Goal: Information Seeking & Learning: Check status

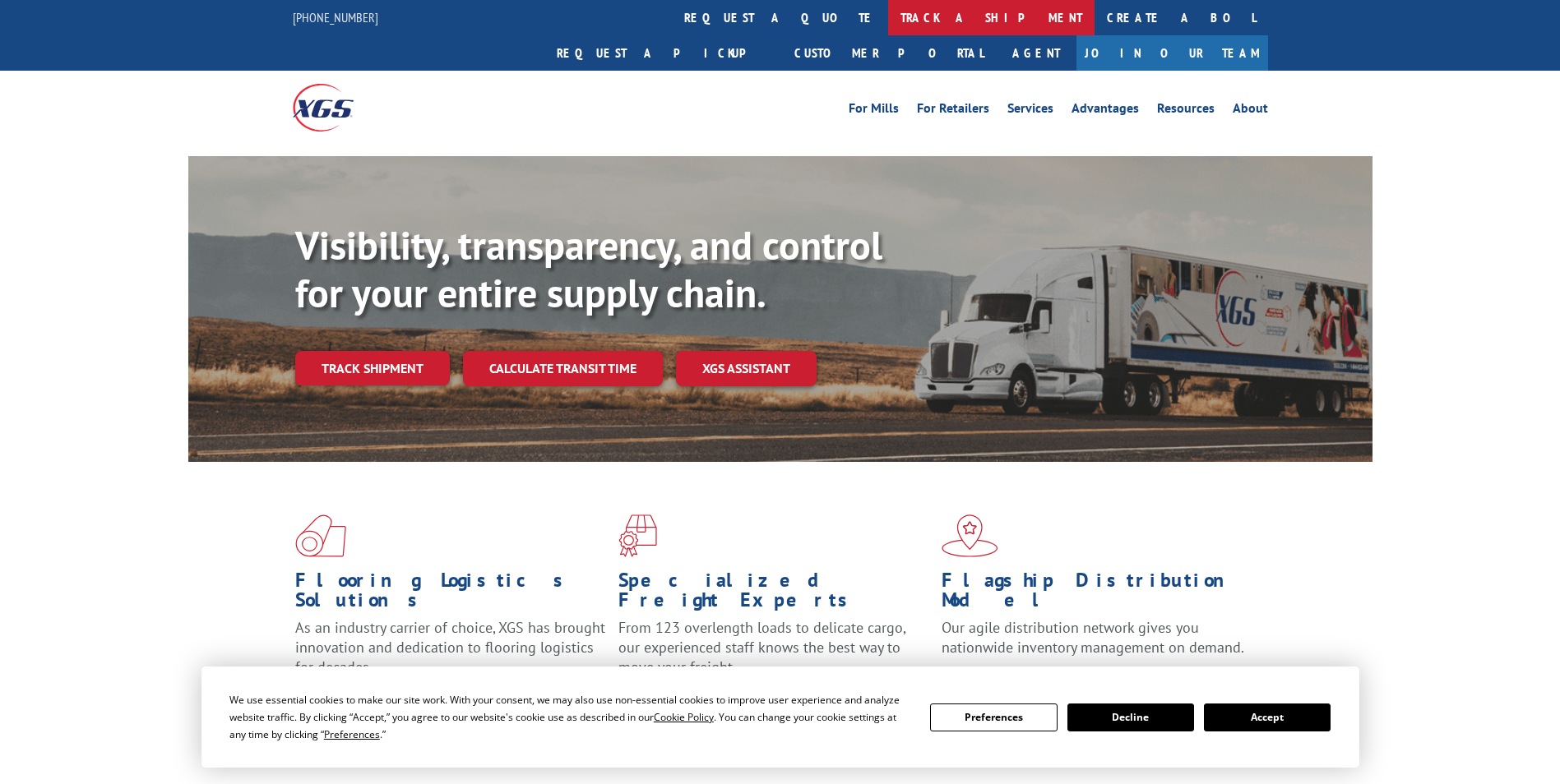
click at [888, 18] on link "track a shipment" at bounding box center [991, 17] width 206 height 36
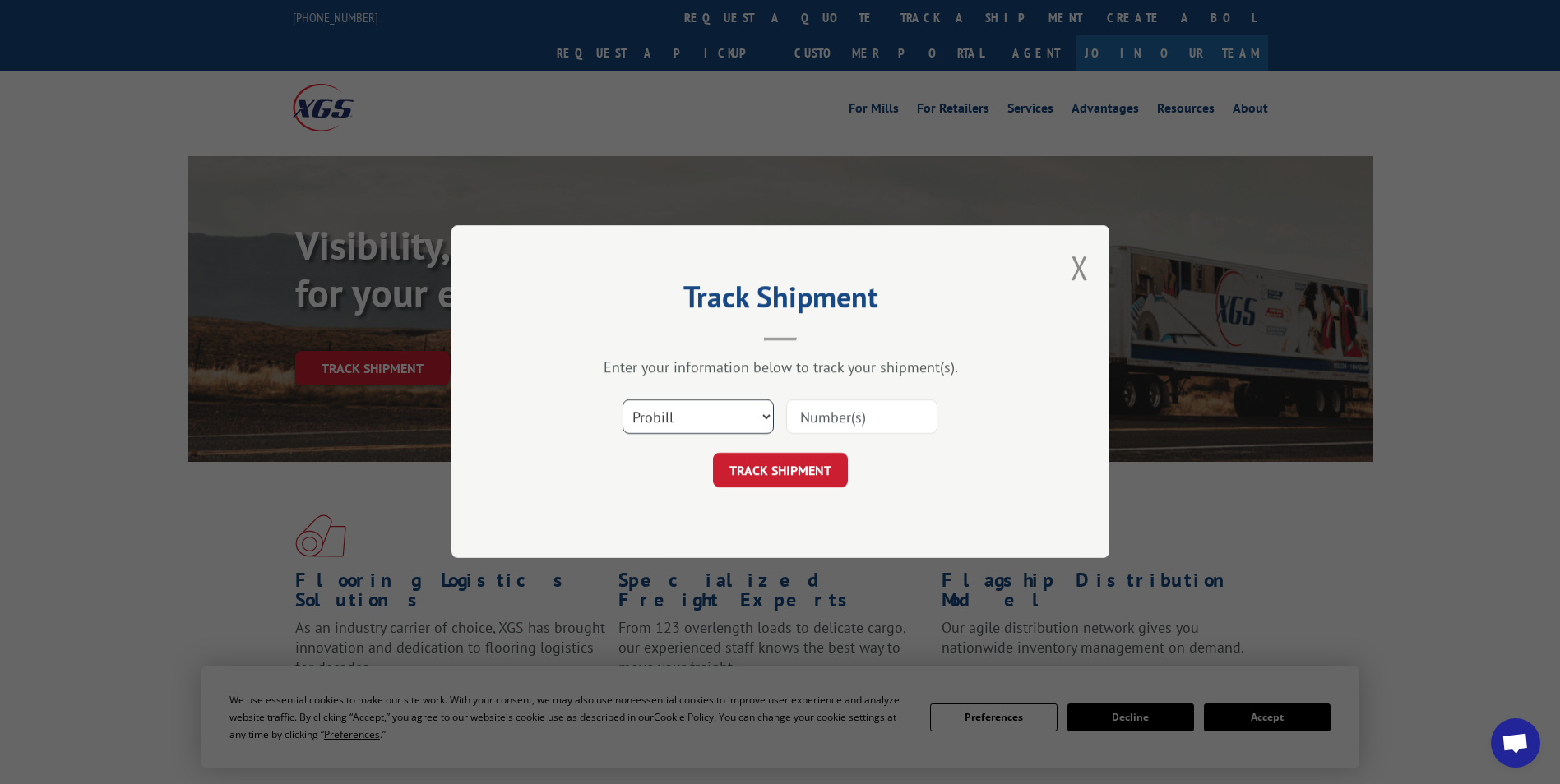
click at [683, 415] on select "Select category... Probill BOL PO" at bounding box center [698, 418] width 152 height 35
select select "bol"
click at [623, 401] on select "Select category... Probill BOL PO" at bounding box center [698, 418] width 152 height 35
click at [867, 420] on input at bounding box center [861, 418] width 152 height 35
paste input "5158051"
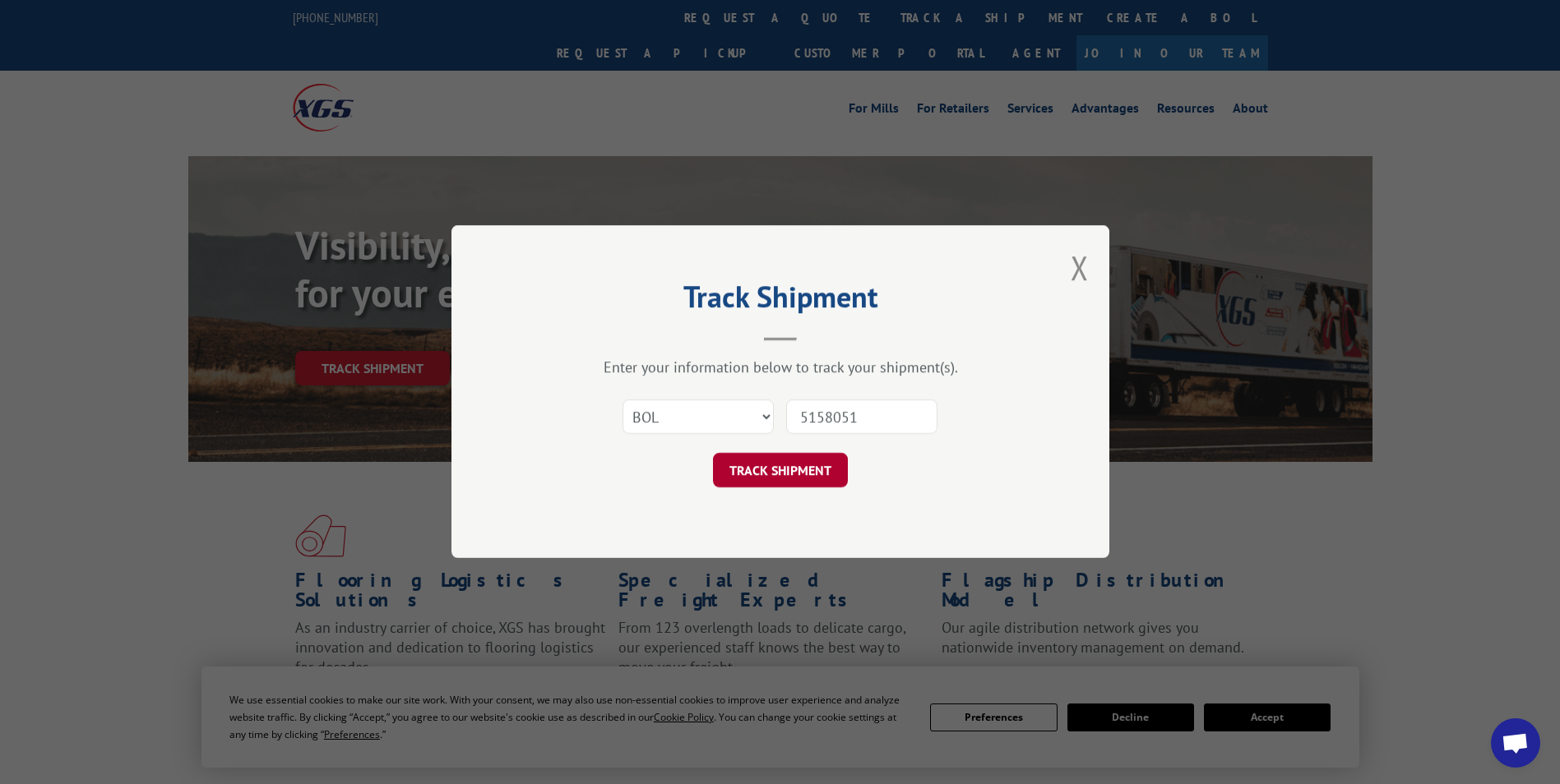
type input "5158051"
click at [774, 472] on button "TRACK SHIPMENT" at bounding box center [780, 471] width 135 height 35
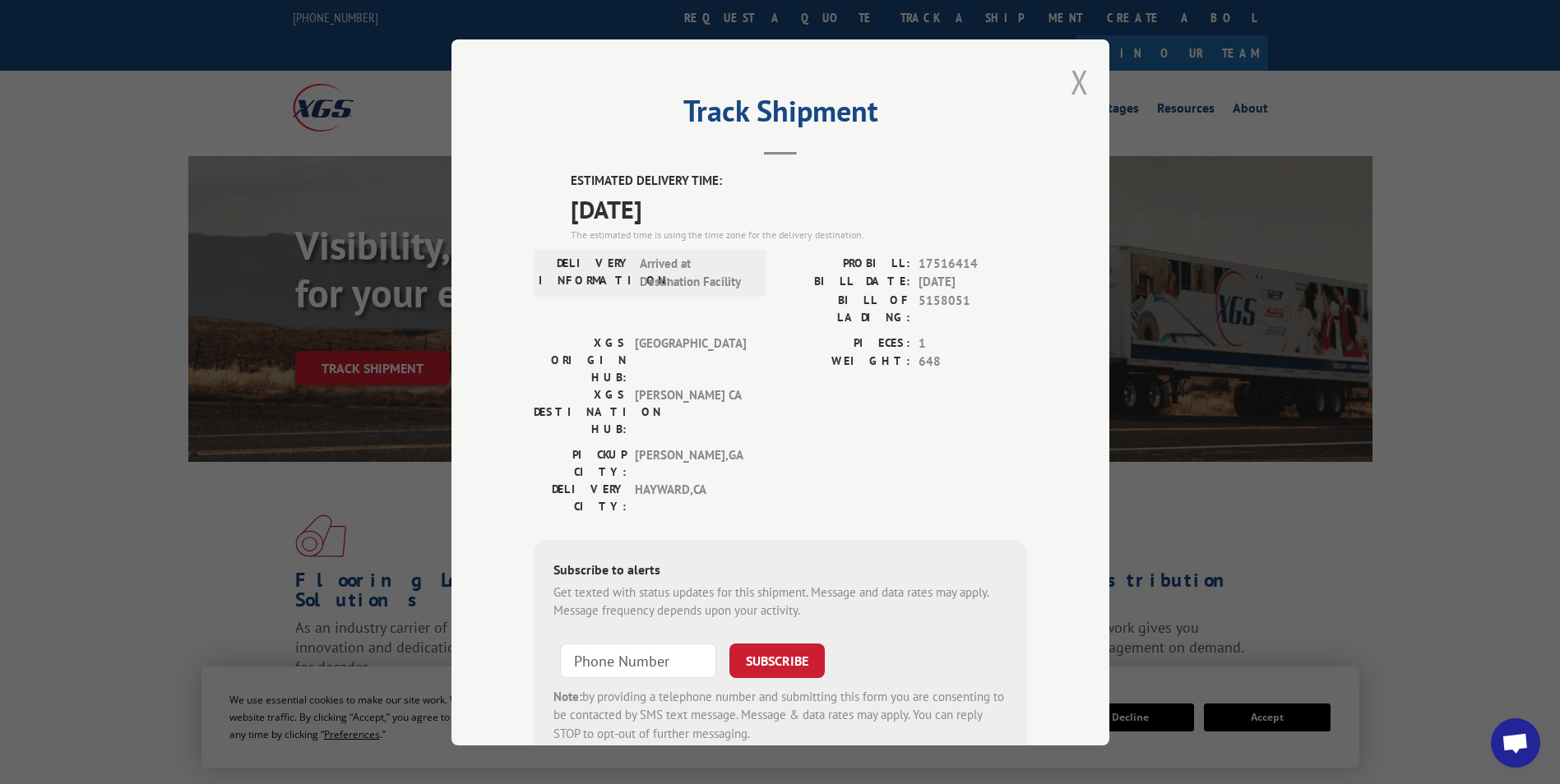
click at [1076, 93] on button "Close modal" at bounding box center [1080, 81] width 18 height 44
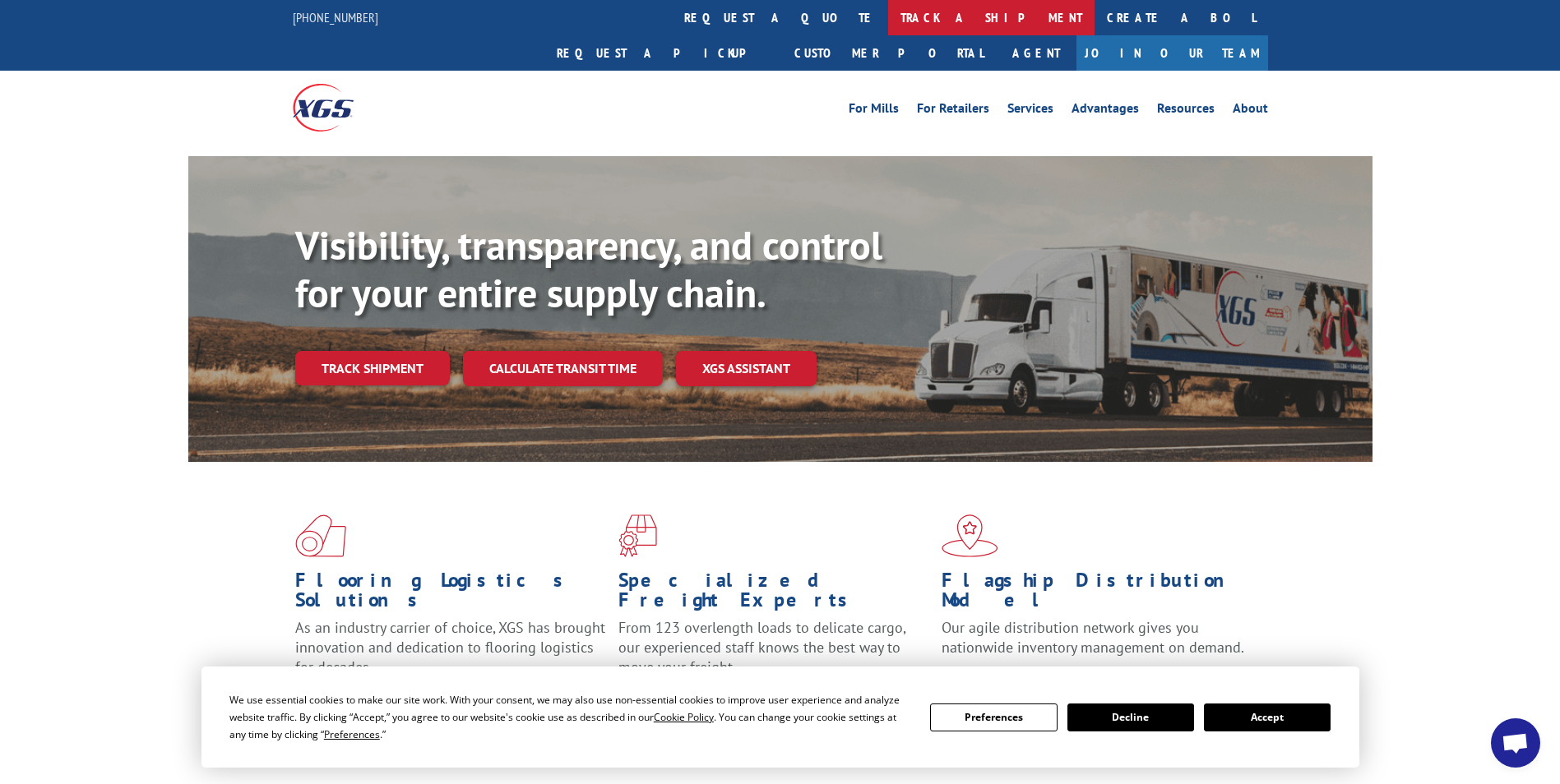
click at [888, 13] on link "track a shipment" at bounding box center [991, 17] width 206 height 36
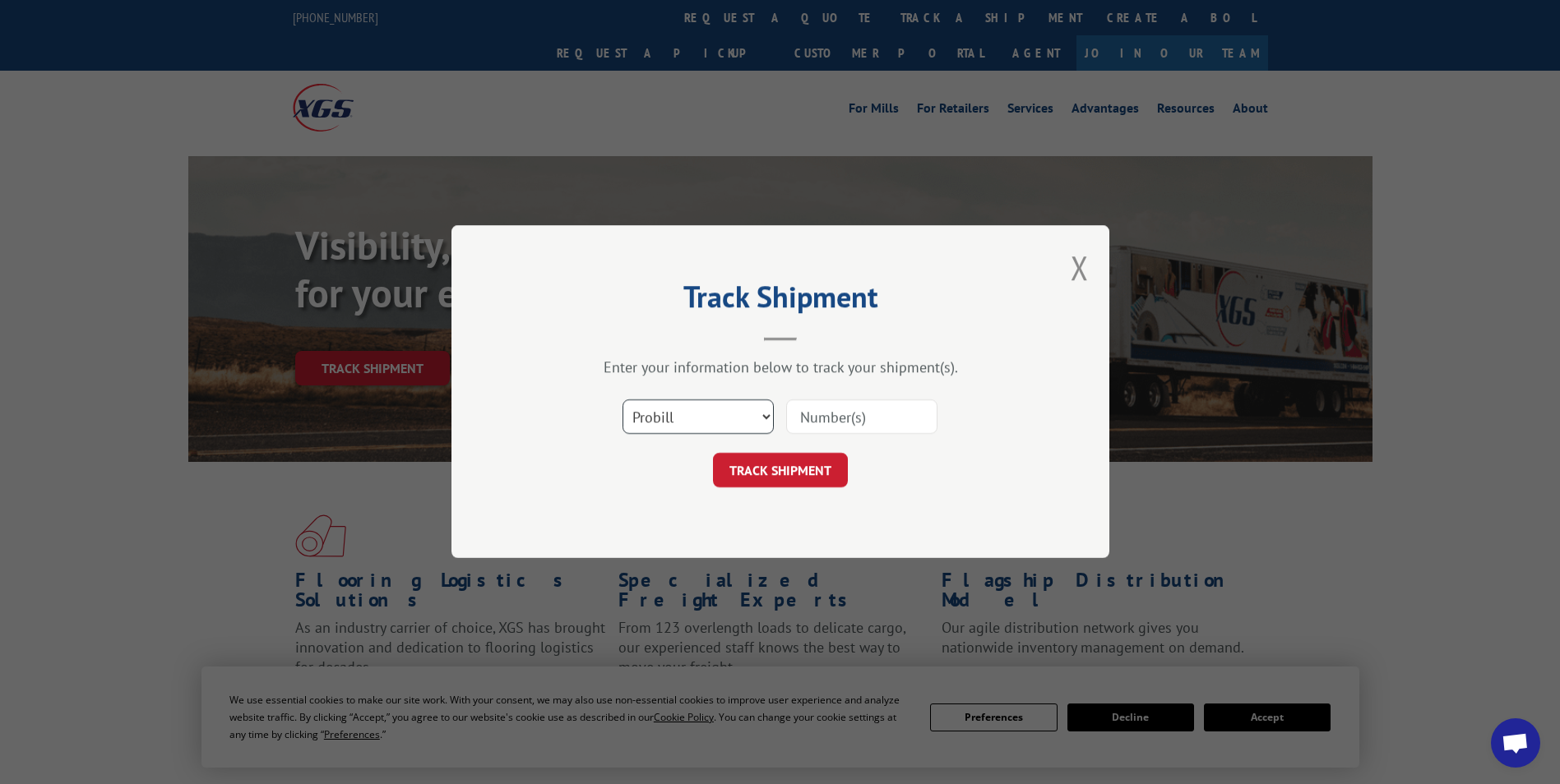
click at [708, 423] on select "Select category... Probill BOL PO" at bounding box center [698, 418] width 152 height 35
select select "bol"
click at [623, 401] on select "Select category... Probill BOL PO" at bounding box center [698, 418] width 152 height 35
click at [859, 411] on input at bounding box center [861, 418] width 152 height 35
paste input "6805883"
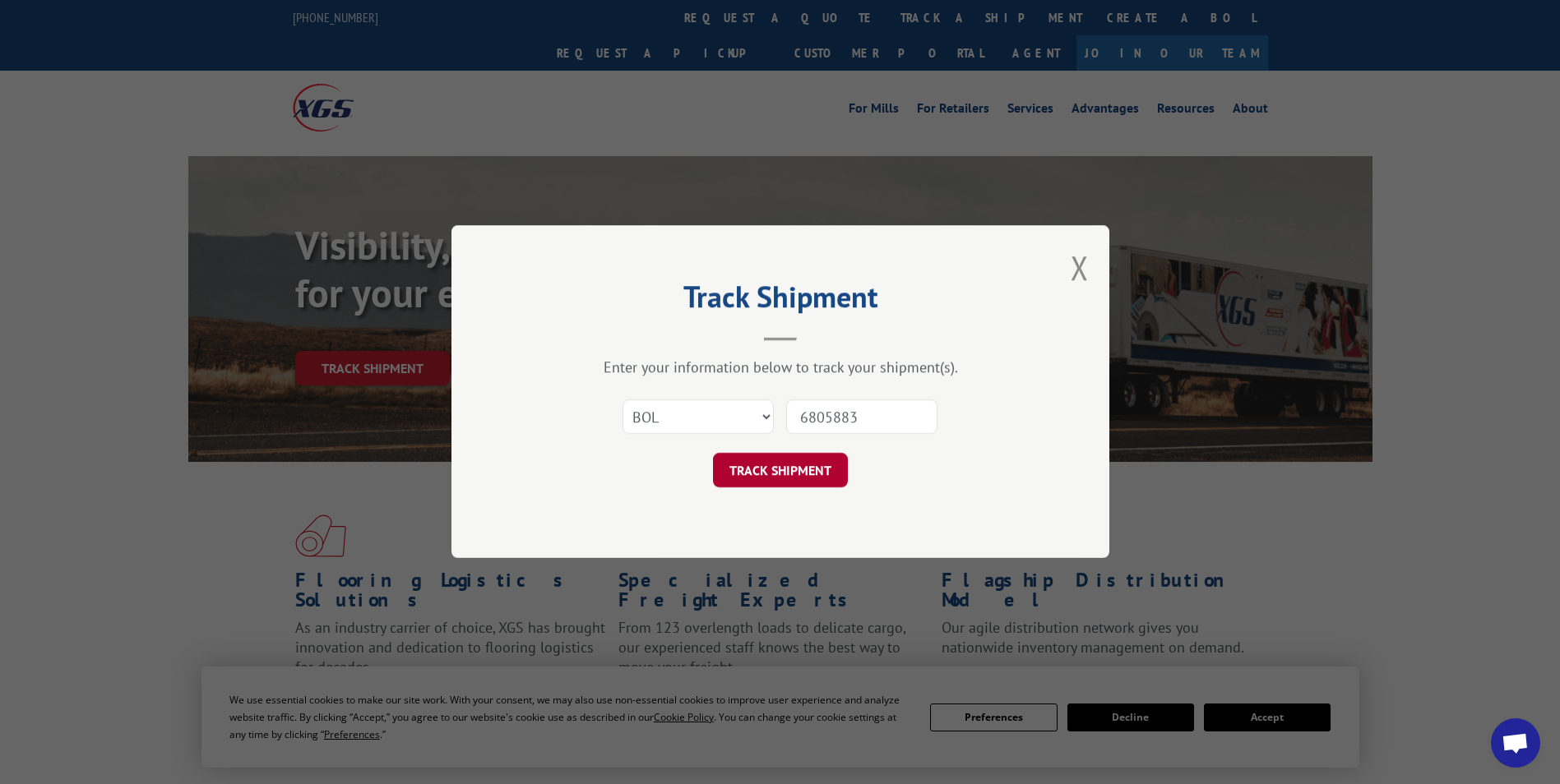
type input "6805883"
click at [806, 475] on button "TRACK SHIPMENT" at bounding box center [780, 471] width 135 height 35
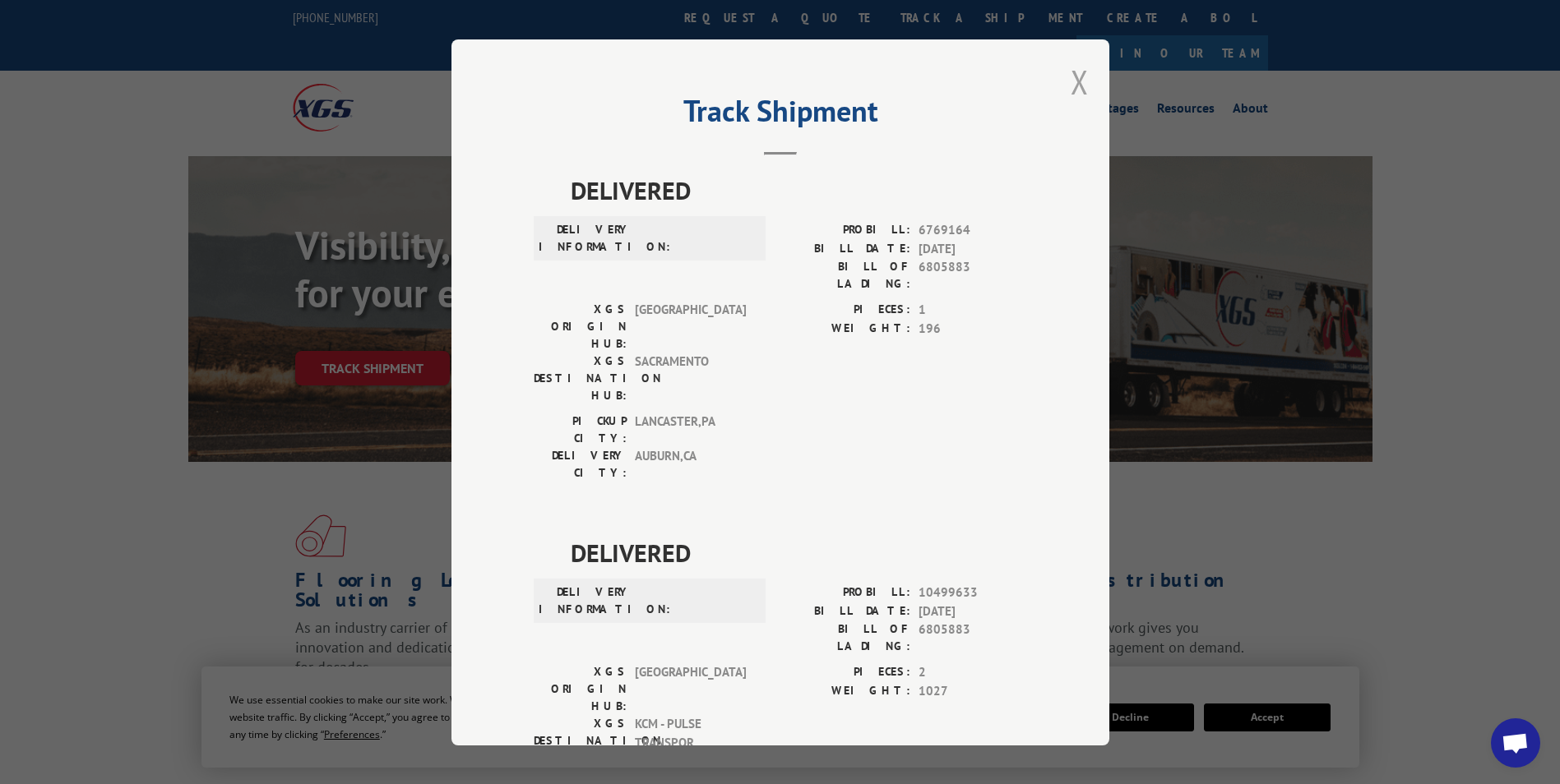
click at [1072, 92] on button "Close modal" at bounding box center [1080, 81] width 18 height 44
